Goal: Browse casually

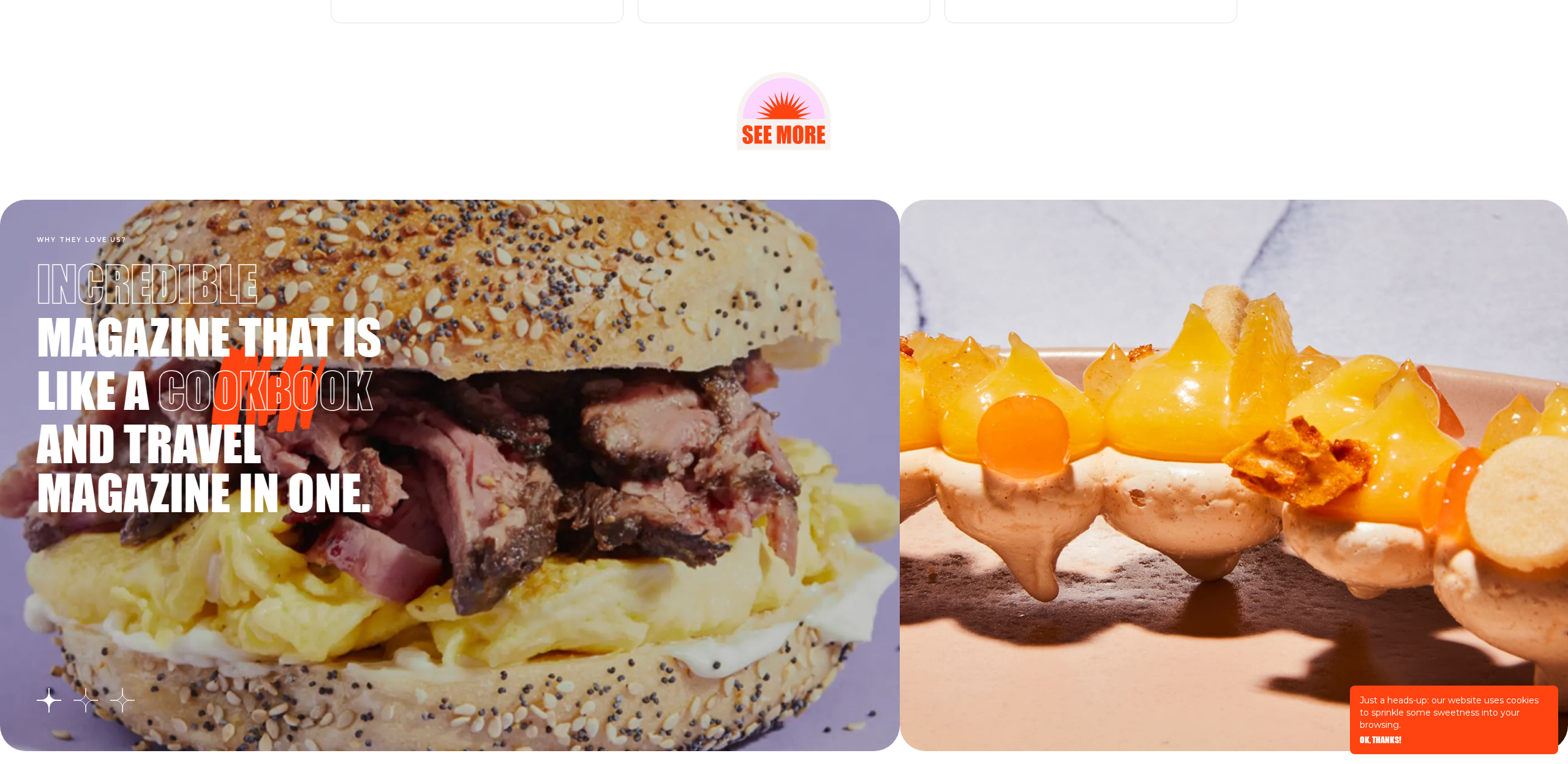
scroll to position [2125, 0]
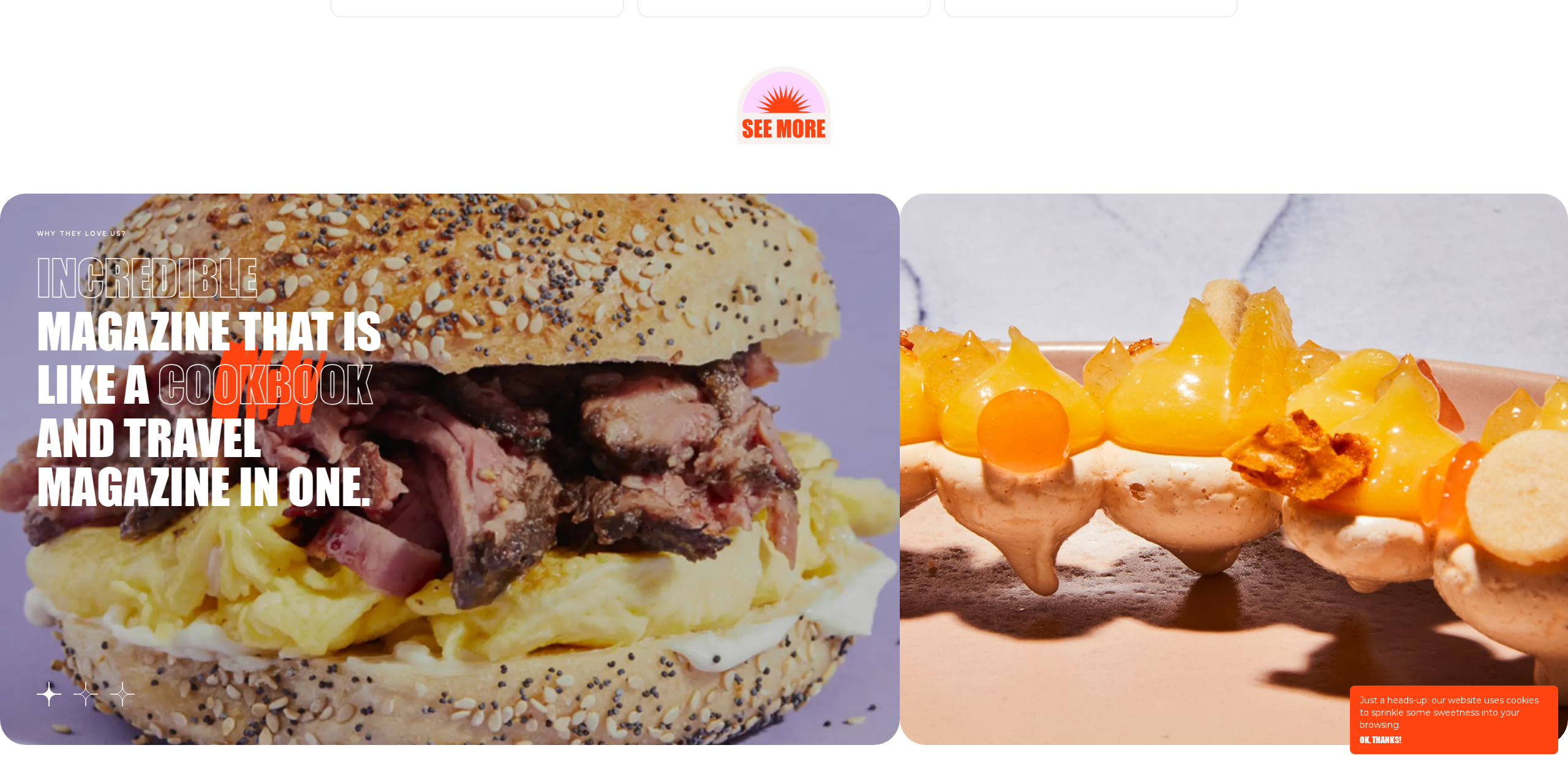
click at [167, 333] on span "magazine that is" at bounding box center [213, 330] width 353 height 49
click at [157, 326] on span "magazine that is" at bounding box center [213, 330] width 353 height 49
click at [125, 377] on span "like a" at bounding box center [97, 383] width 122 height 49
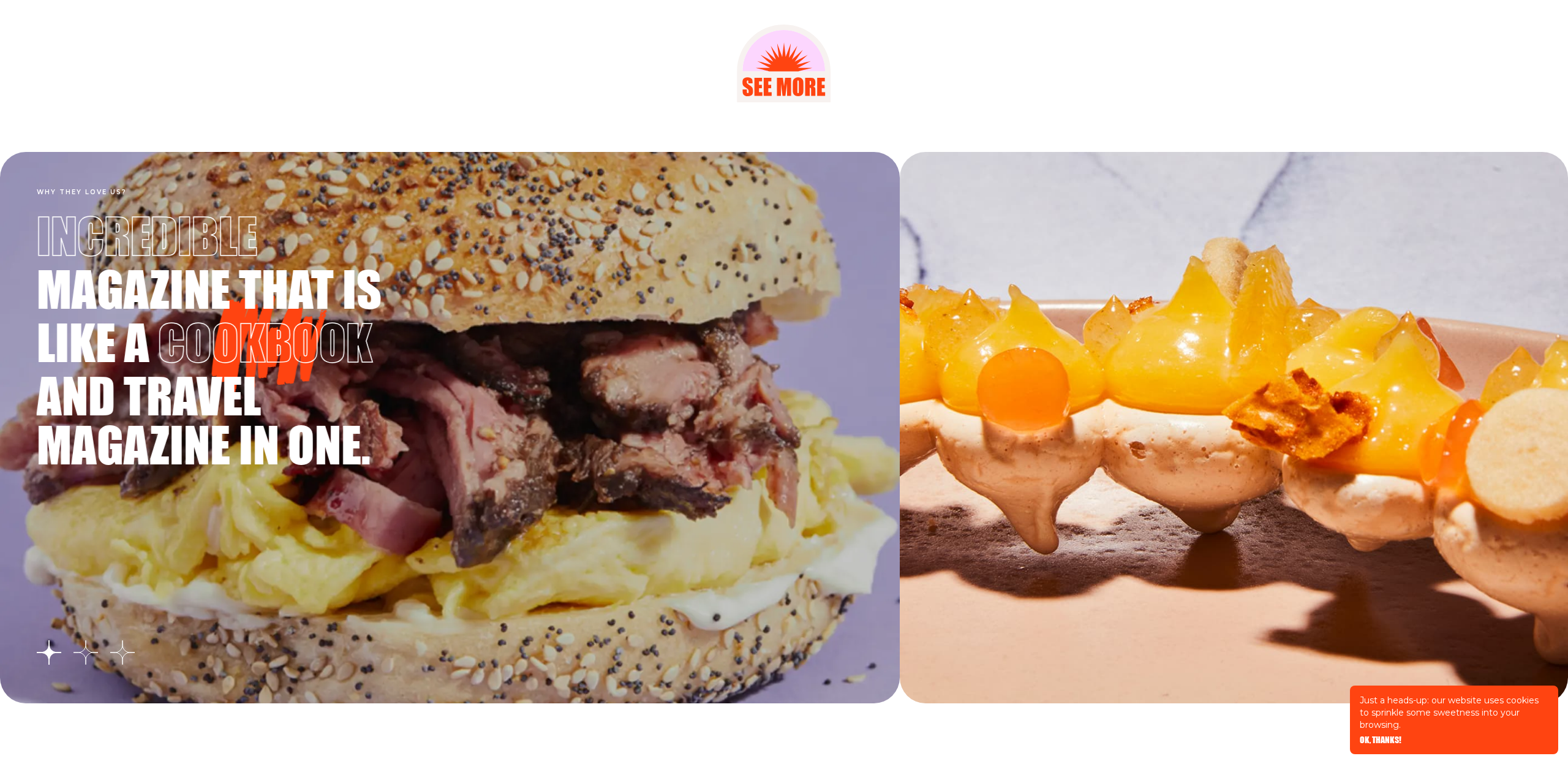
scroll to position [2170, 0]
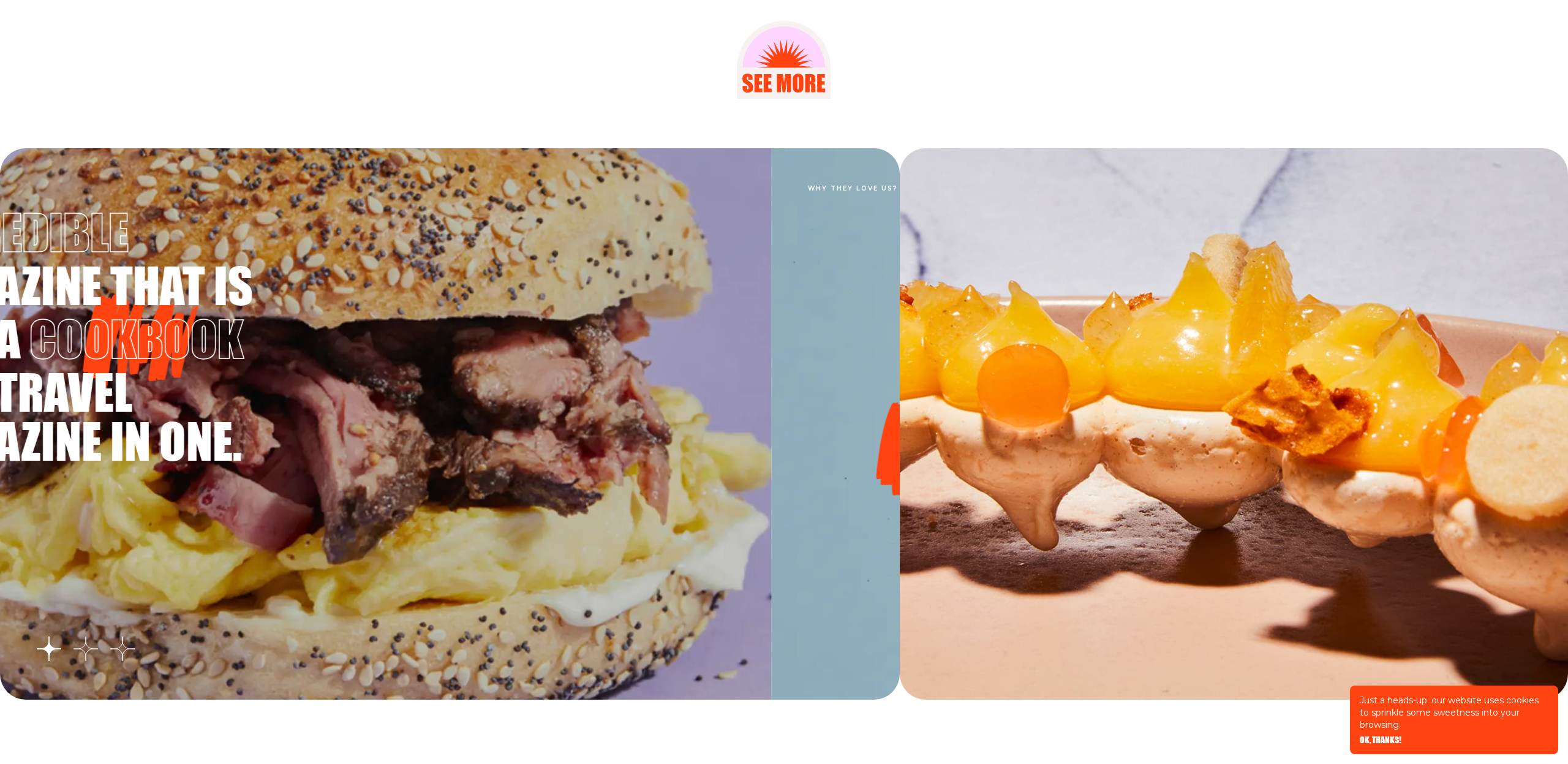
drag, startPoint x: 695, startPoint y: 528, endPoint x: 279, endPoint y: 532, distance: 416.0
click at [291, 532] on div "Why they love us? Incredible magazine that is like a cookbook and travel magazi…" at bounding box center [322, 424] width 900 height 551
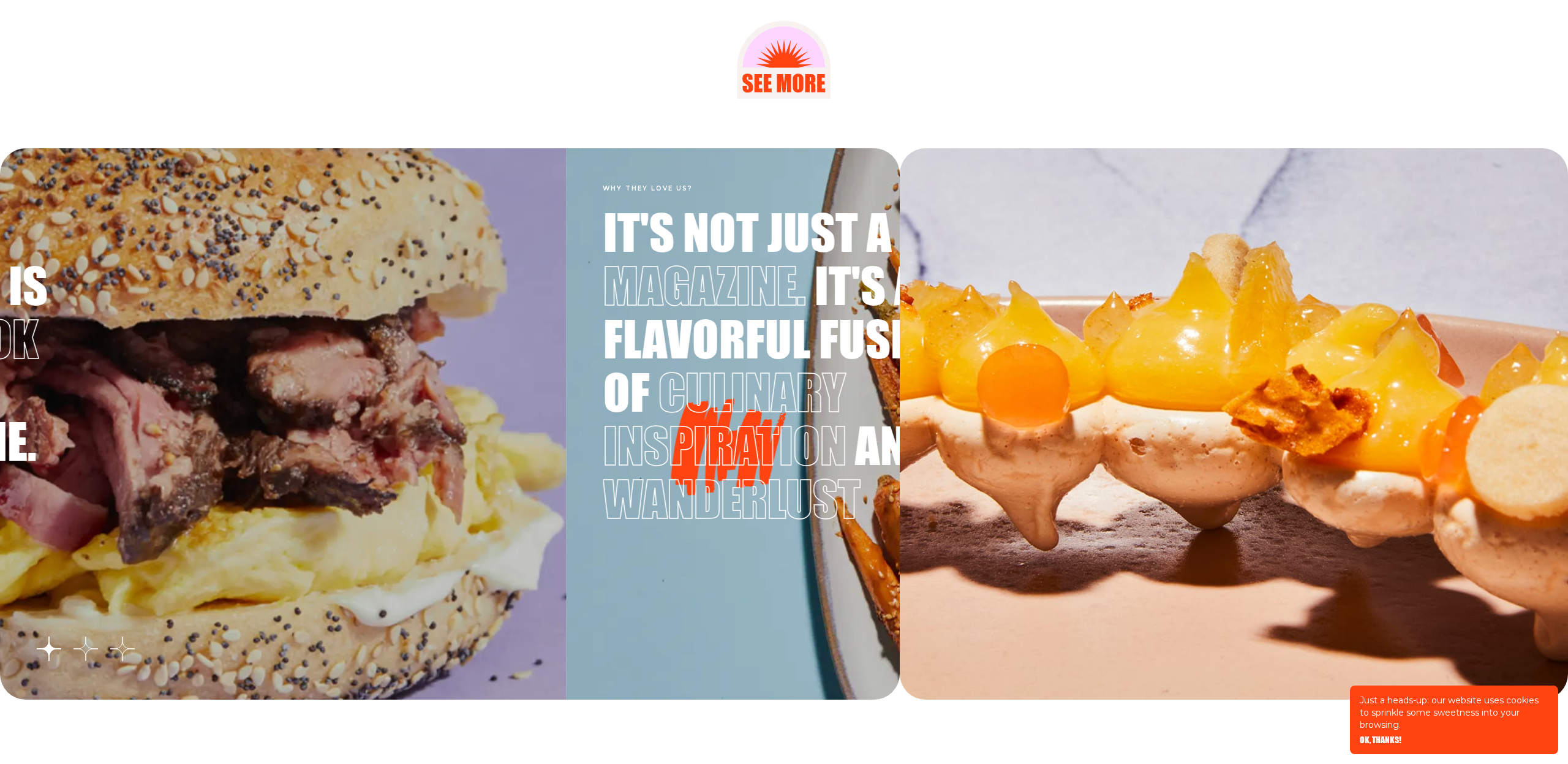
drag, startPoint x: 708, startPoint y: 471, endPoint x: 364, endPoint y: 486, distance: 344.3
click at [364, 486] on div "Why they love us? Incredible magazine that is like a cookbook and travel magazi…" at bounding box center [116, 424] width 900 height 551
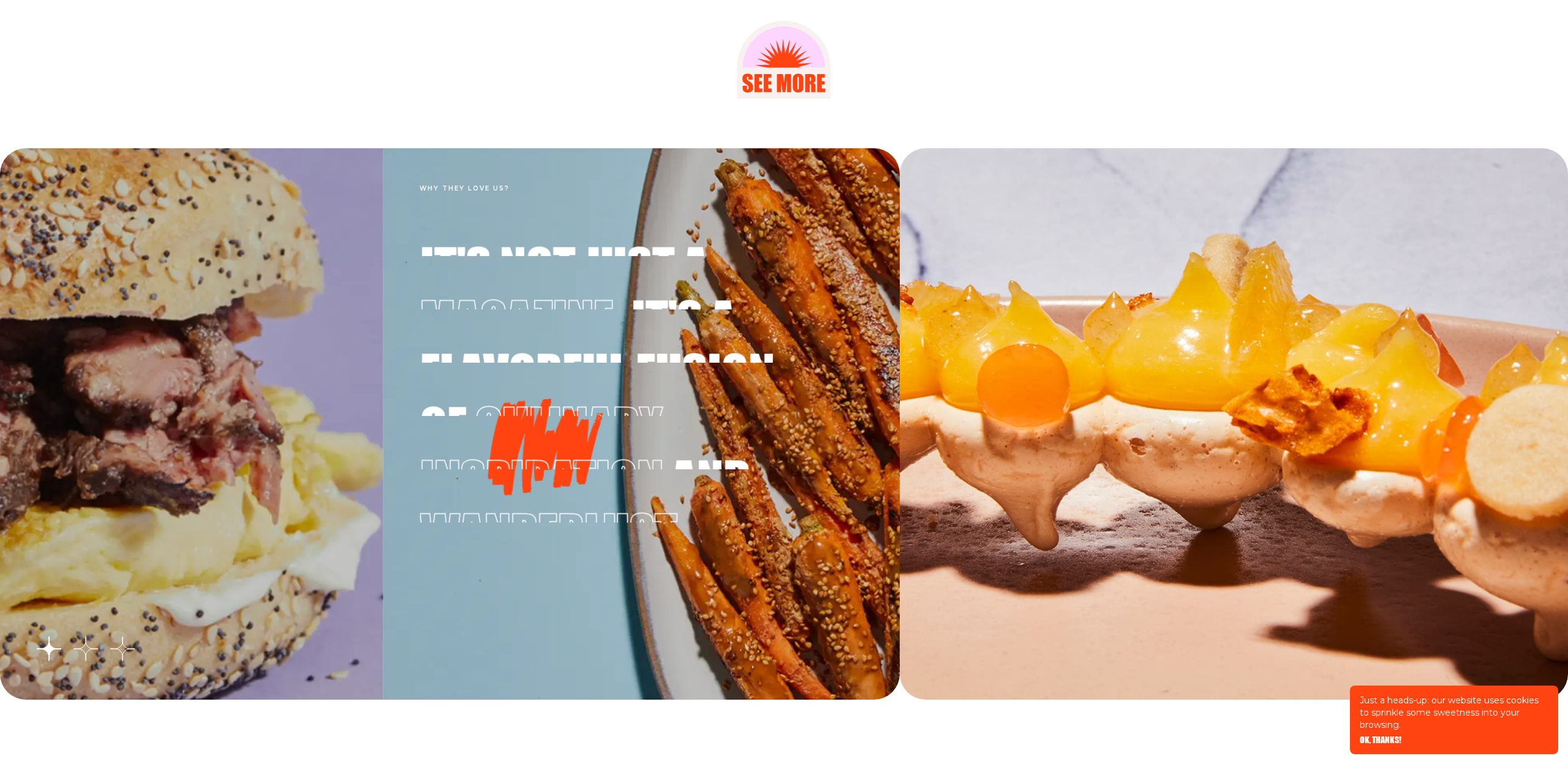
drag, startPoint x: 695, startPoint y: 460, endPoint x: 170, endPoint y: 466, distance: 525.0
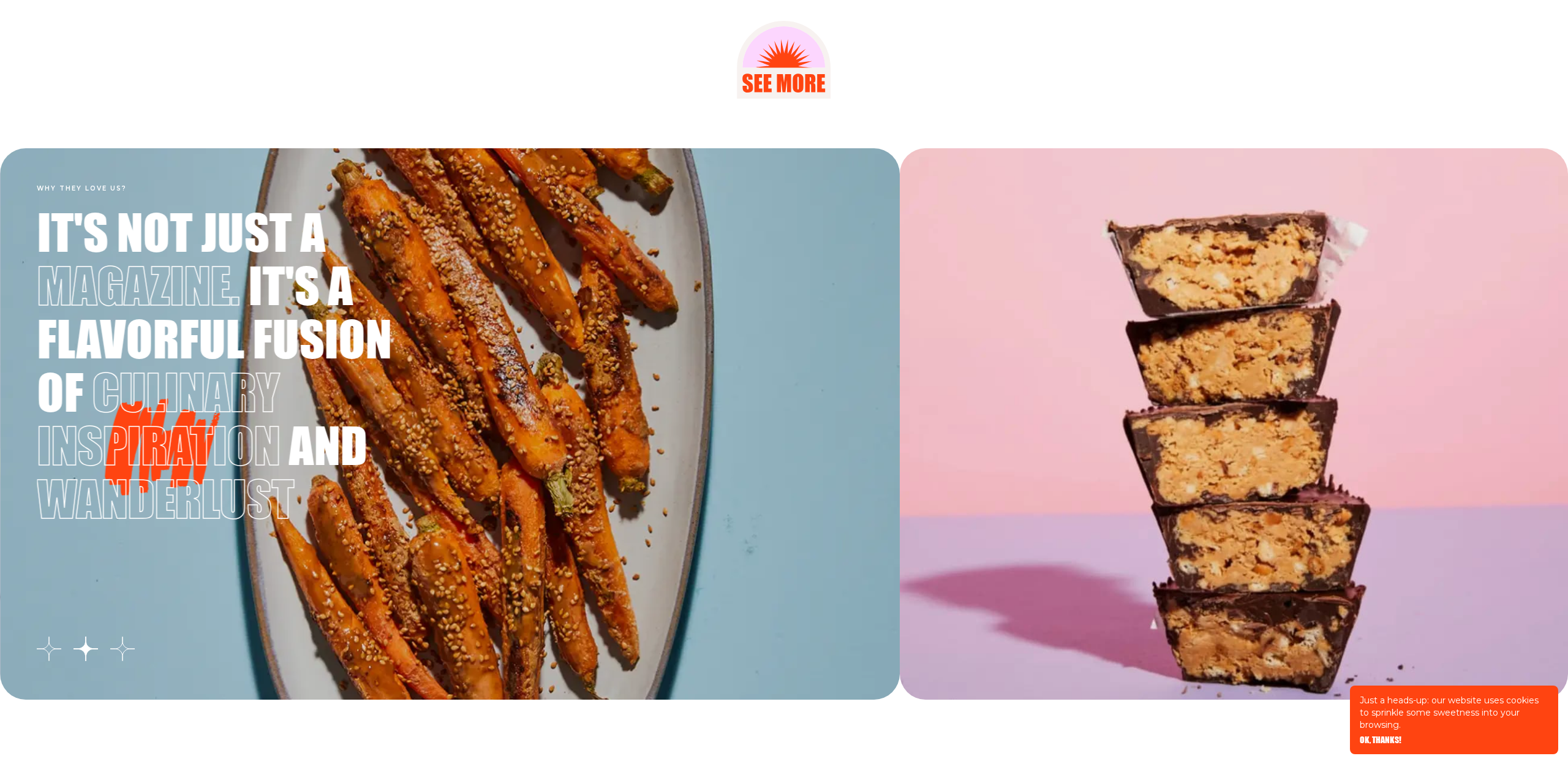
click at [900, 420] on div at bounding box center [1234, 424] width 669 height 551
click at [798, 426] on div "Why they love us? It's not just a magazine. It's a flavorful fusion of culinary…" at bounding box center [450, 424] width 900 height 551
click at [120, 651] on button "Go to slide 3" at bounding box center [122, 649] width 25 height 25
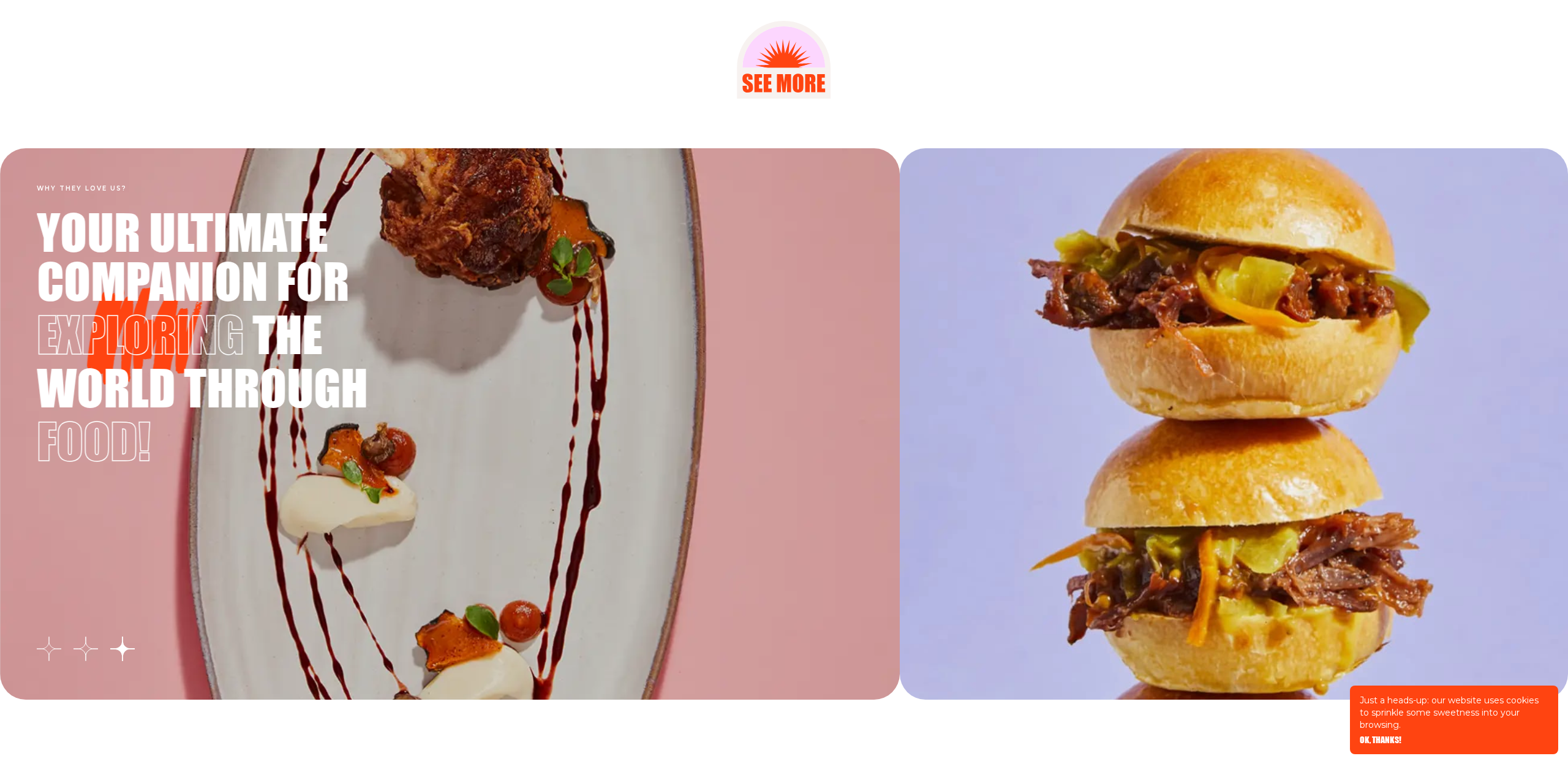
click at [47, 648] on button "Go to slide 1" at bounding box center [49, 649] width 25 height 25
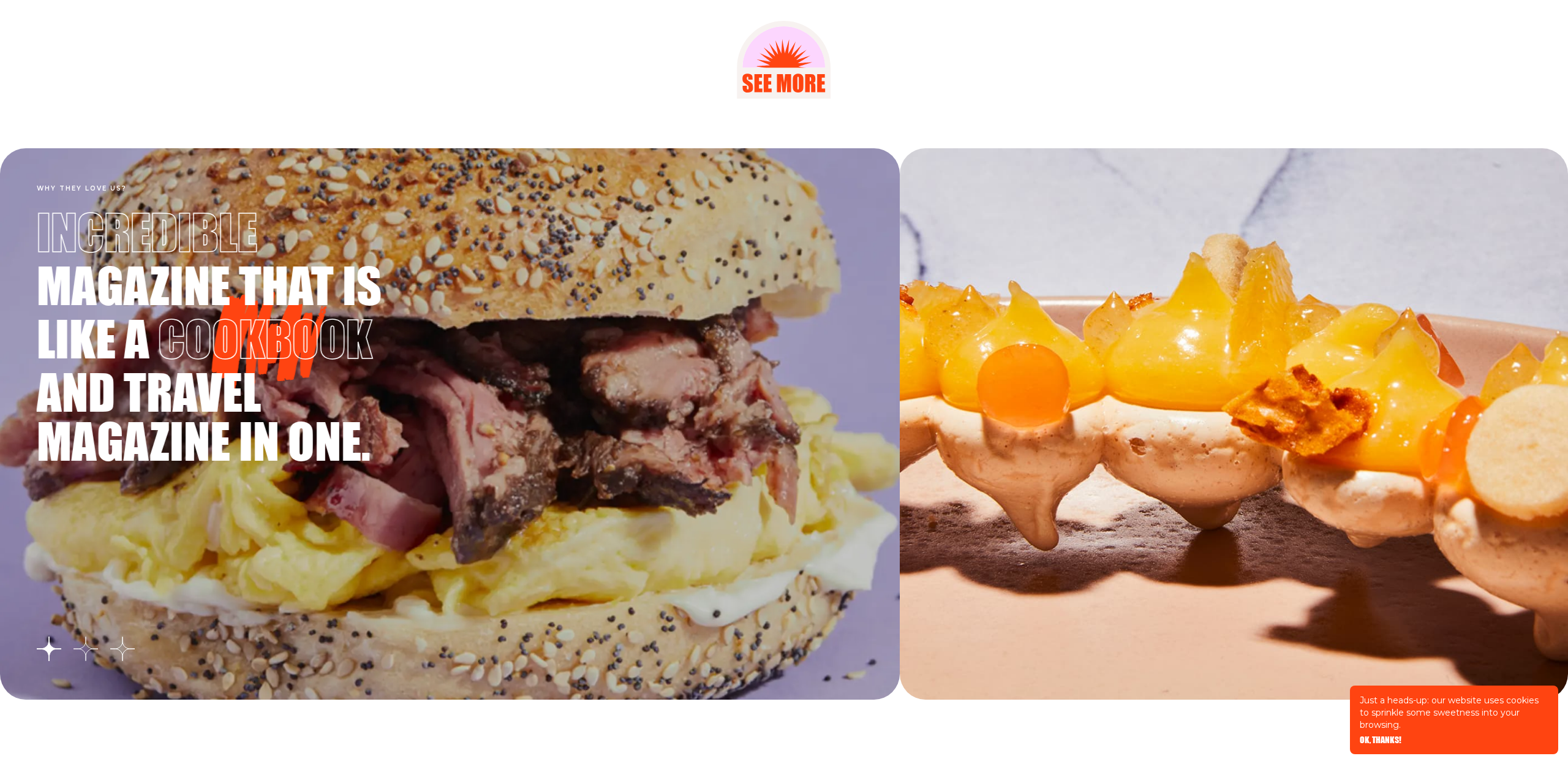
click at [85, 652] on button "Go to slide 2" at bounding box center [86, 649] width 25 height 25
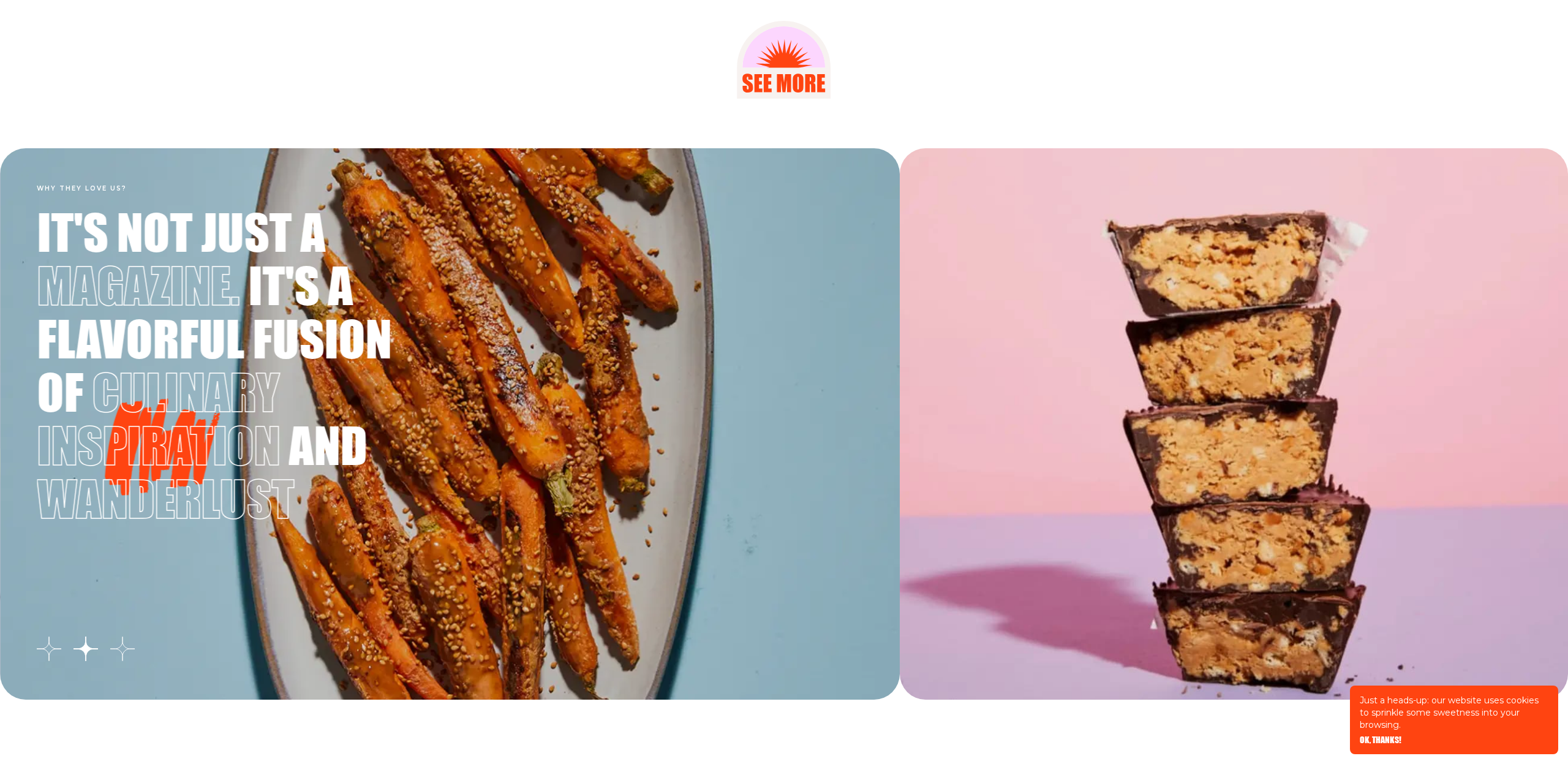
click at [129, 649] on button "Go to slide 3" at bounding box center [122, 649] width 25 height 25
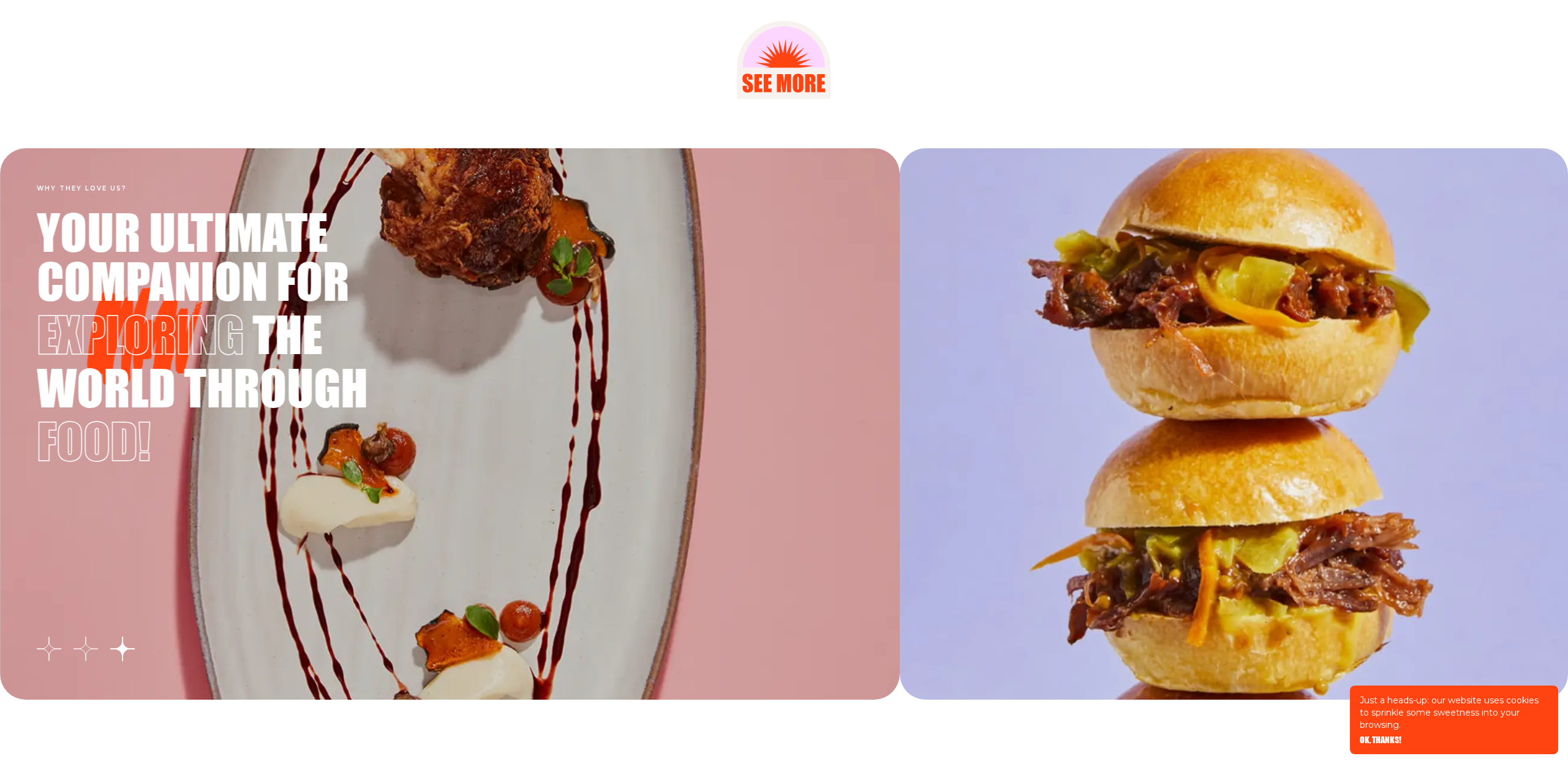
click at [87, 650] on button "Go to slide 2" at bounding box center [86, 649] width 25 height 25
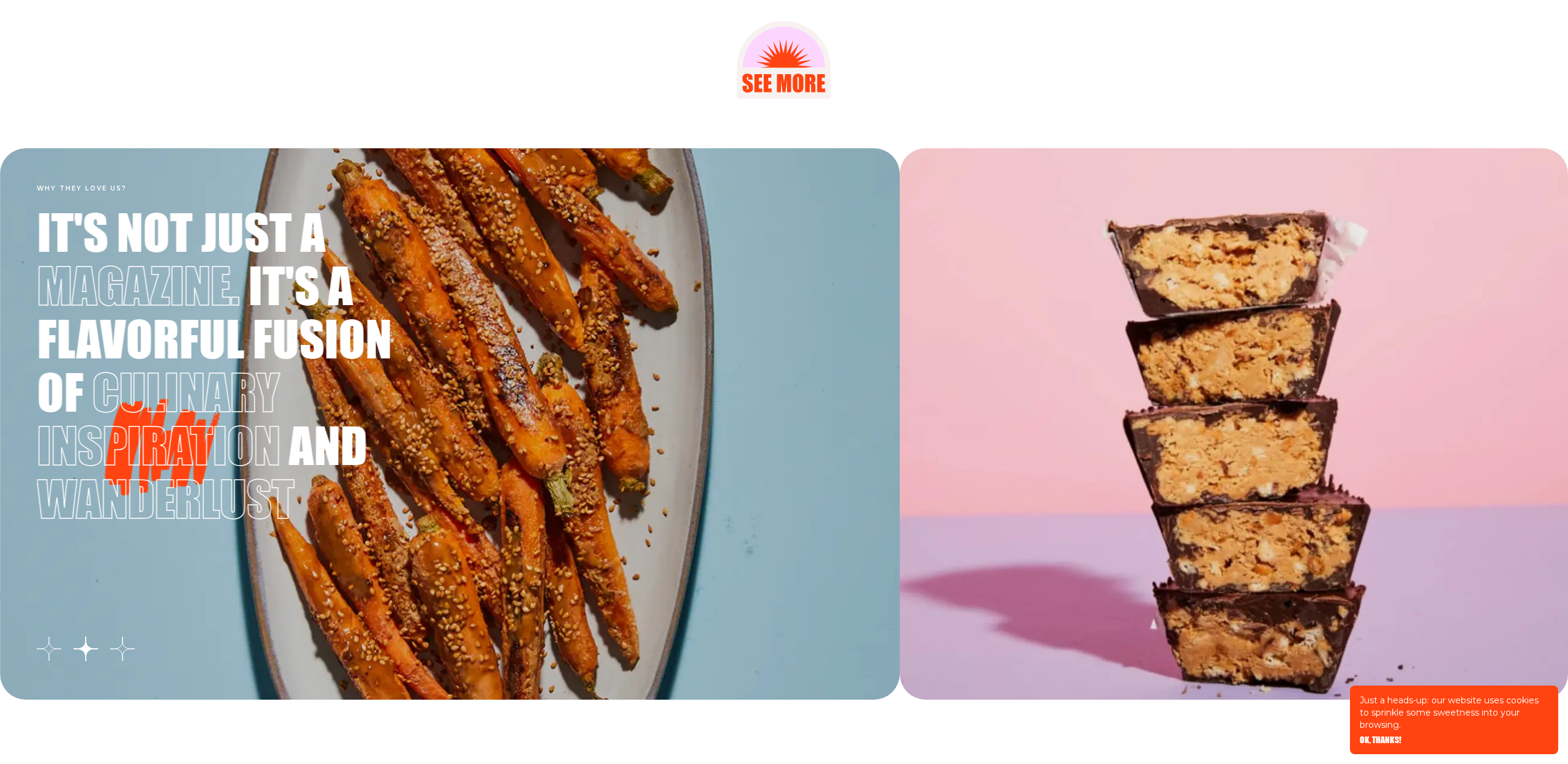
click at [50, 649] on button "Go to slide 1" at bounding box center [49, 649] width 25 height 25
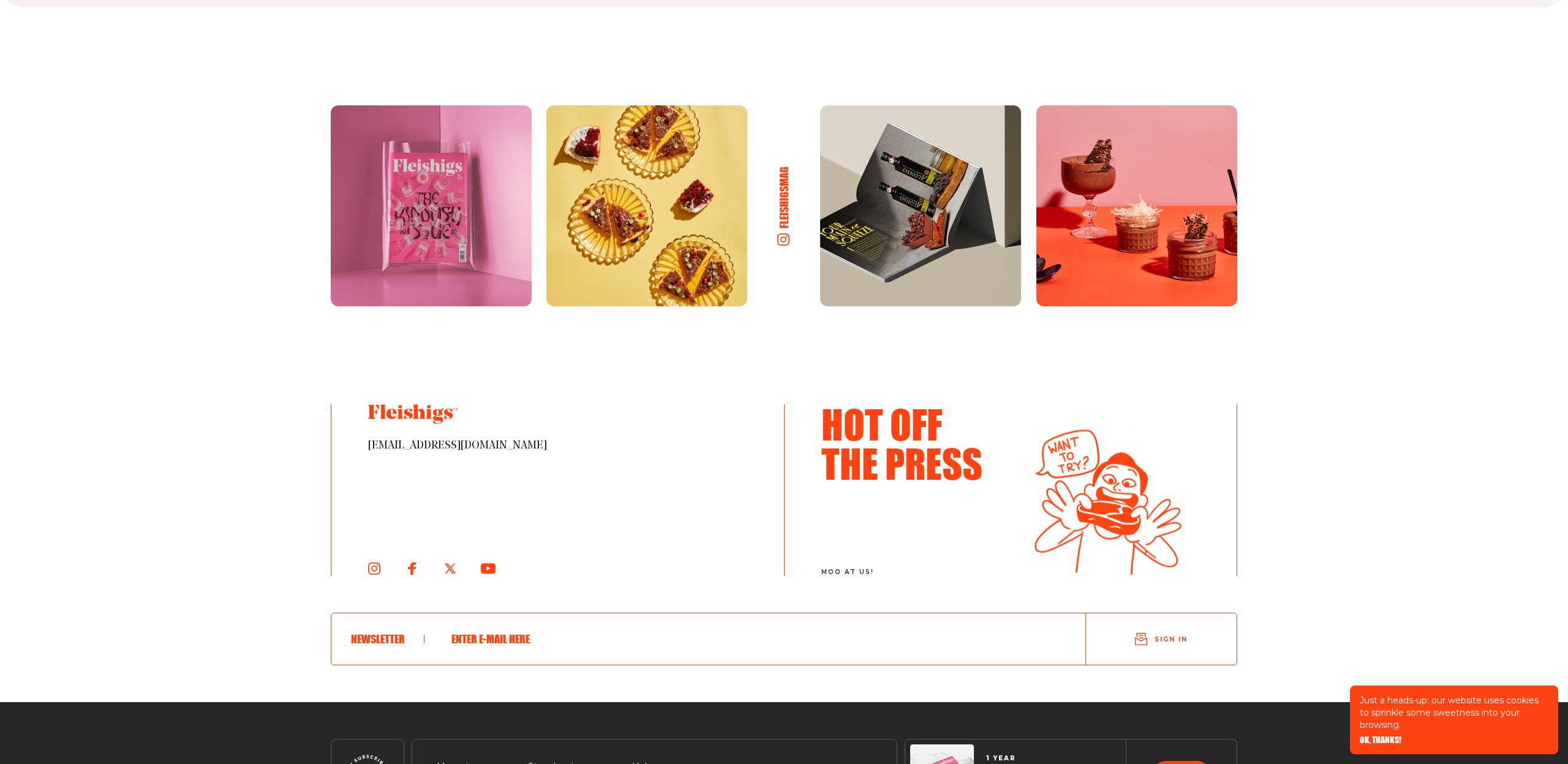
scroll to position [6714, 0]
